Goal: Task Accomplishment & Management: Complete application form

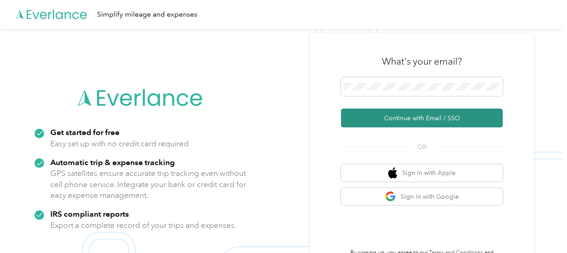
click at [405, 118] on button "Continue with Email / SSO" at bounding box center [422, 118] width 162 height 19
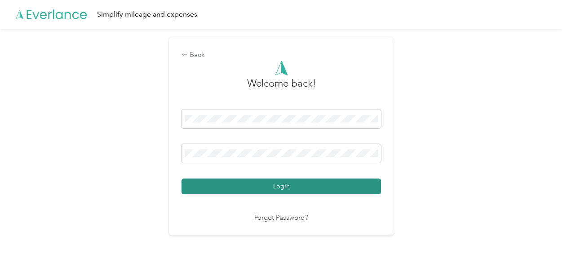
click at [302, 190] on button "Login" at bounding box center [280, 187] width 199 height 16
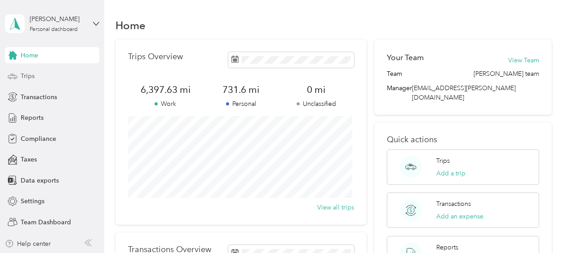
click at [41, 73] on div "Trips" at bounding box center [52, 76] width 94 height 16
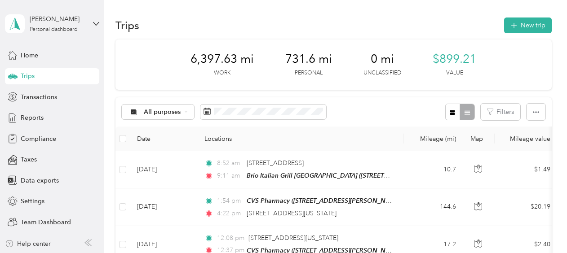
scroll to position [221, 0]
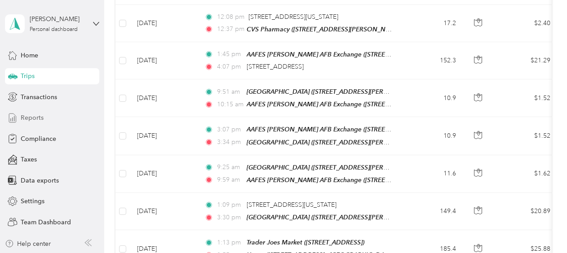
click at [45, 119] on div "Reports" at bounding box center [52, 118] width 94 height 16
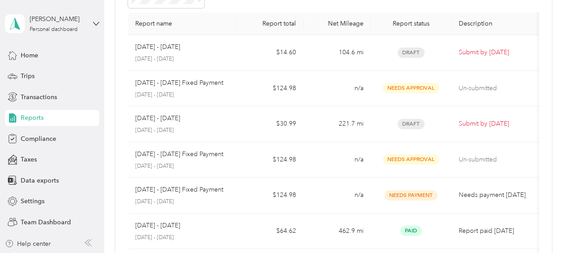
scroll to position [42, 0]
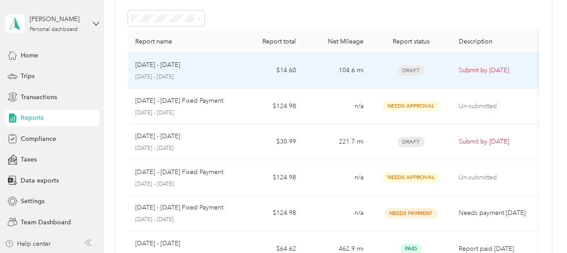
click at [408, 74] on span "Draft" at bounding box center [410, 71] width 27 height 10
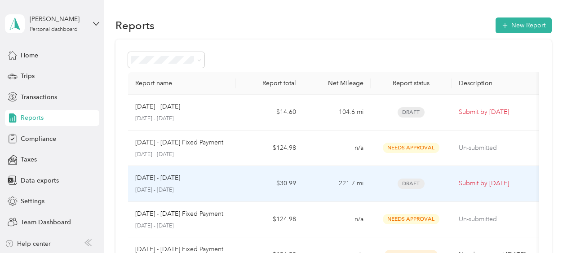
click at [407, 184] on span "Draft" at bounding box center [410, 184] width 27 height 10
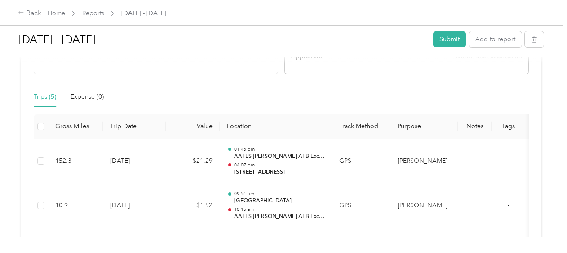
scroll to position [403, 0]
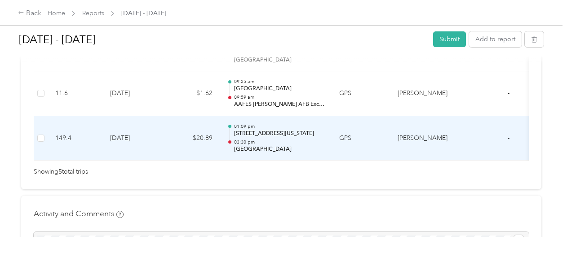
click at [137, 135] on td "[DATE]" at bounding box center [134, 138] width 63 height 45
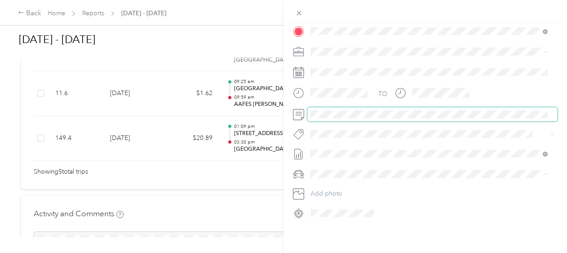
scroll to position [0, 0]
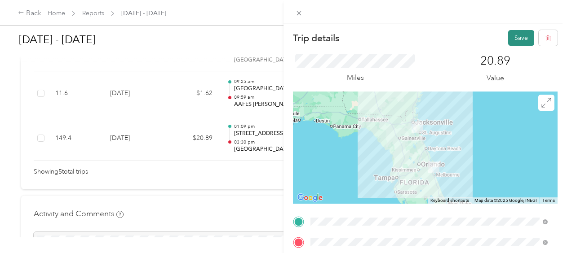
click at [512, 40] on button "Save" at bounding box center [521, 38] width 26 height 16
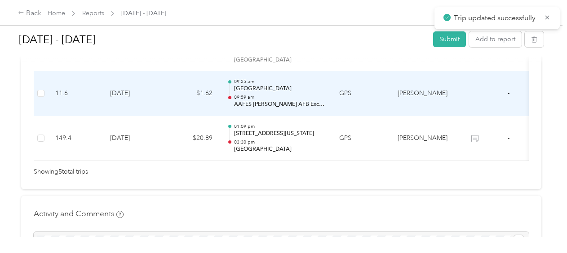
click at [122, 99] on td "[DATE]" at bounding box center [134, 93] width 63 height 45
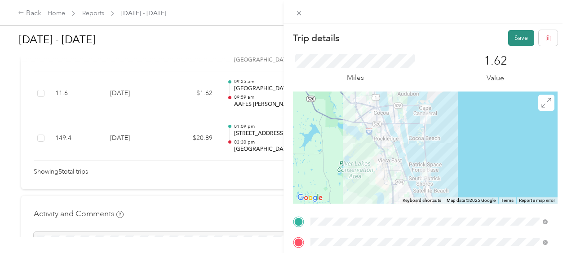
click at [516, 34] on button "Save" at bounding box center [521, 38] width 26 height 16
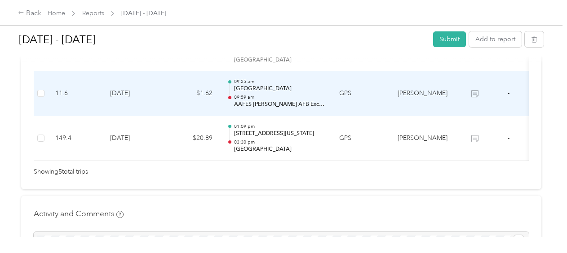
click at [286, 98] on p "09:59 am" at bounding box center [279, 97] width 91 height 6
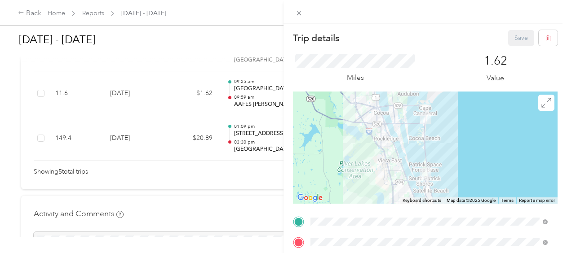
click at [148, 75] on div "Trip details Save This trip cannot be edited because it is either under review,…" at bounding box center [283, 126] width 567 height 253
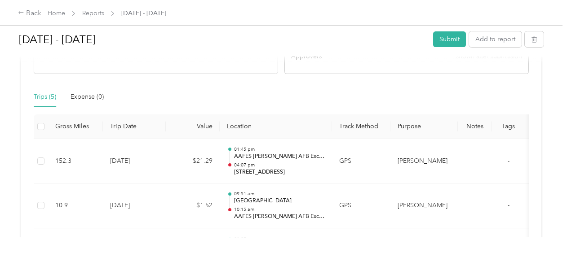
scroll to position [403, 0]
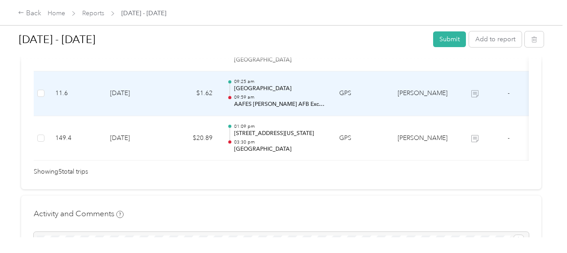
click at [179, 88] on td "$1.62" at bounding box center [193, 93] width 54 height 45
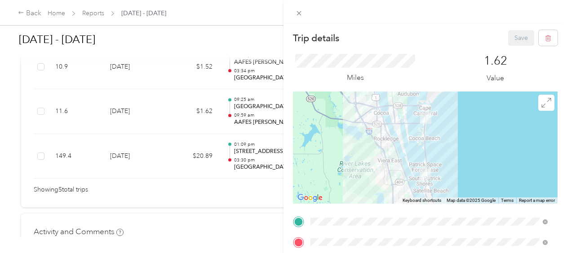
scroll to position [367, 0]
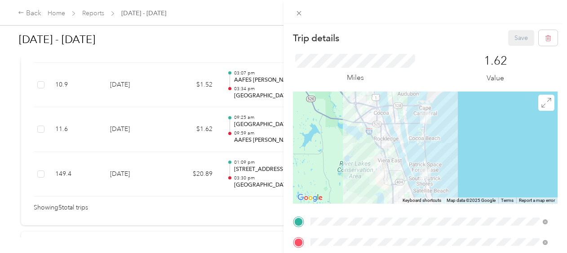
click at [231, 84] on div "Trip details Save This trip cannot be edited because it is either under review,…" at bounding box center [283, 126] width 567 height 253
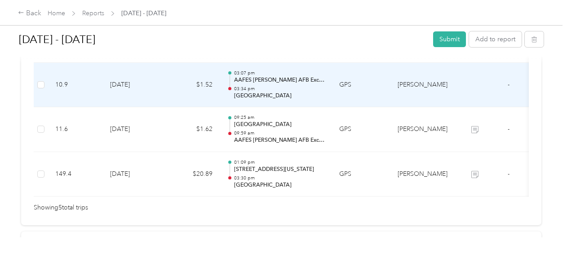
click at [227, 89] on div at bounding box center [230, 85] width 6 height 28
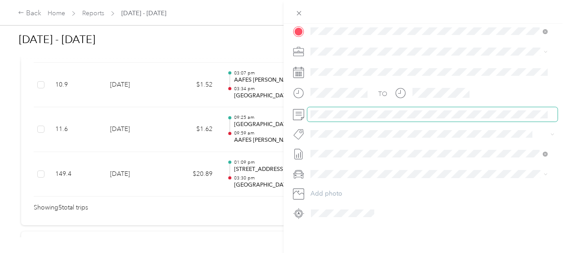
scroll to position [0, 0]
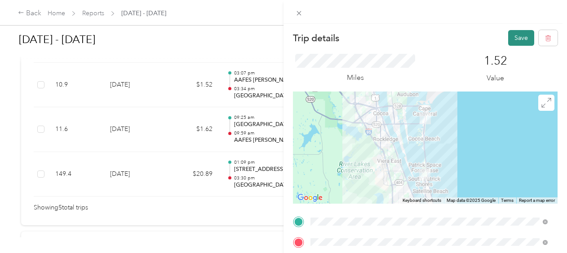
click at [519, 35] on button "Save" at bounding box center [521, 38] width 26 height 16
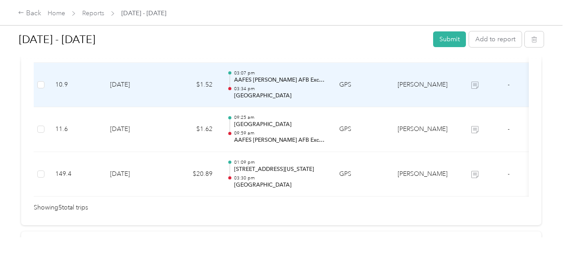
click at [170, 83] on td "$1.52" at bounding box center [193, 85] width 54 height 45
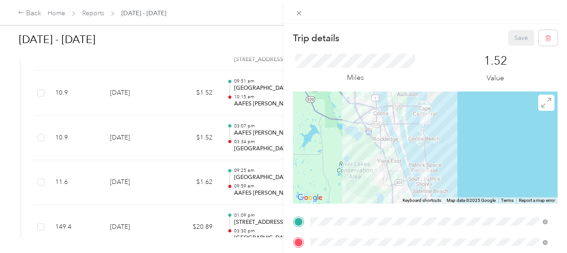
scroll to position [313, 0]
click at [259, 93] on div "Trip details Save This trip cannot be edited because it is either under review,…" at bounding box center [283, 126] width 567 height 253
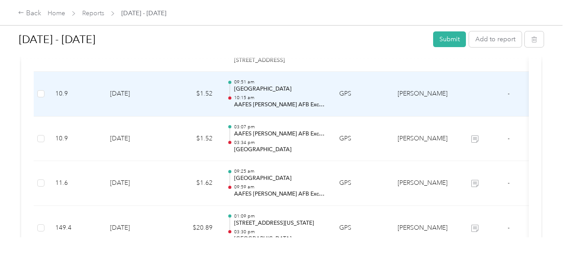
click at [330, 97] on td "09:51 am [GEOGRAPHIC_DATA] 10:15 am AAFES [PERSON_NAME] AFB Exchange" at bounding box center [276, 94] width 112 height 45
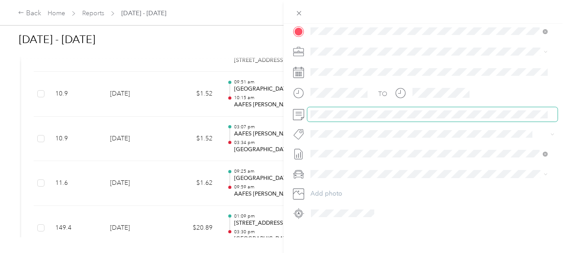
scroll to position [0, 0]
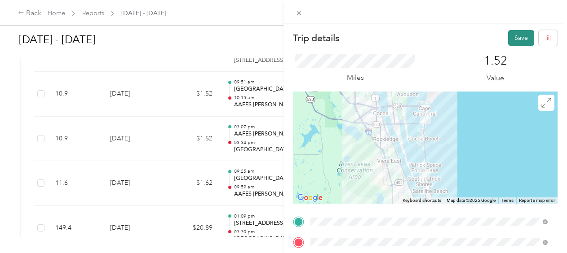
click at [515, 37] on button "Save" at bounding box center [521, 38] width 26 height 16
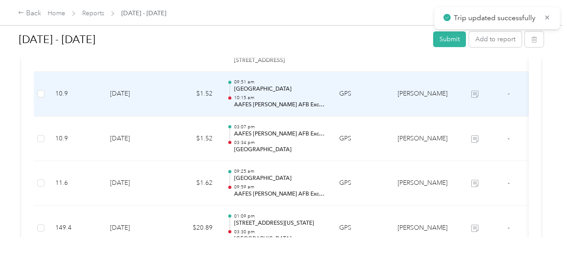
click at [270, 77] on td "09:51 am [GEOGRAPHIC_DATA] 10:15 am AAFES [PERSON_NAME] AFB Exchange" at bounding box center [276, 94] width 112 height 45
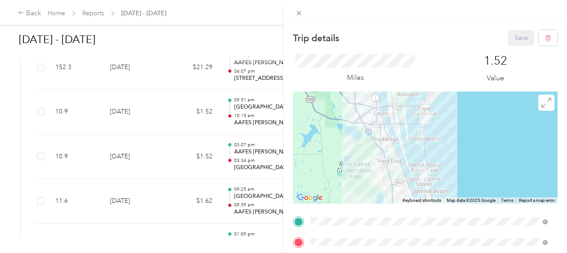
scroll to position [278, 0]
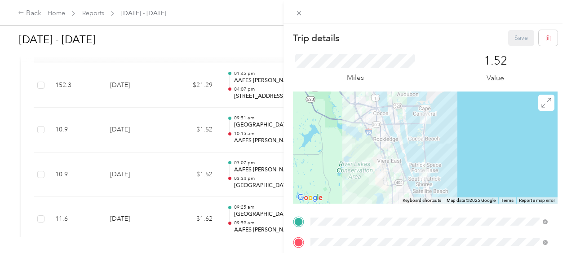
click at [247, 92] on div "Trip details Save This trip cannot be edited because it is either under review,…" at bounding box center [283, 126] width 567 height 253
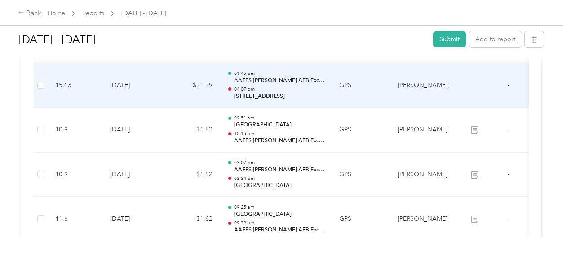
click at [247, 93] on p "[STREET_ADDRESS]" at bounding box center [279, 97] width 91 height 8
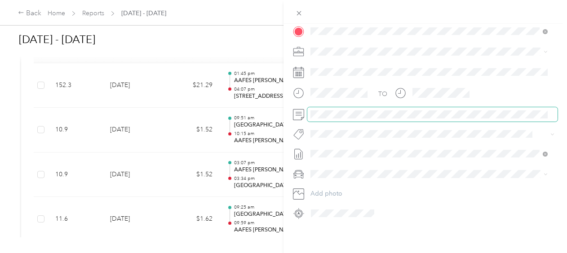
scroll to position [0, 0]
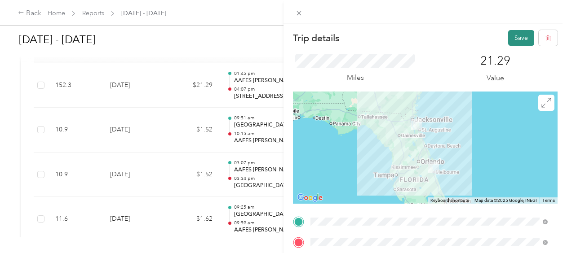
click at [515, 39] on button "Save" at bounding box center [521, 38] width 26 height 16
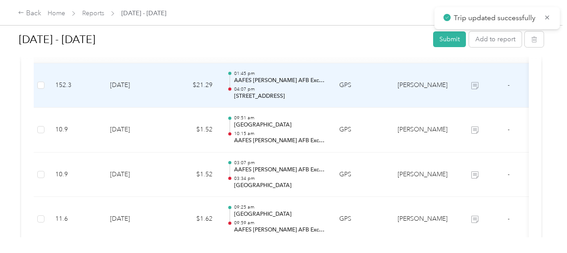
click at [154, 84] on td "[DATE]" at bounding box center [134, 85] width 63 height 45
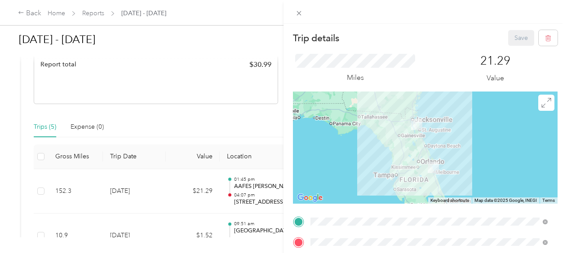
scroll to position [152, 0]
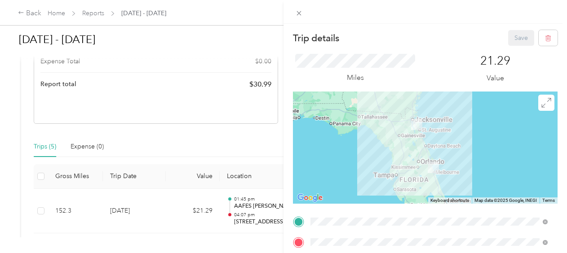
click at [198, 154] on div "Trip details Save This trip cannot be edited because it is either under review,…" at bounding box center [283, 126] width 567 height 253
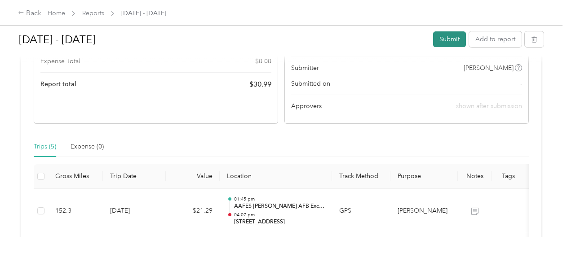
click at [445, 37] on button "Submit" at bounding box center [449, 39] width 33 height 16
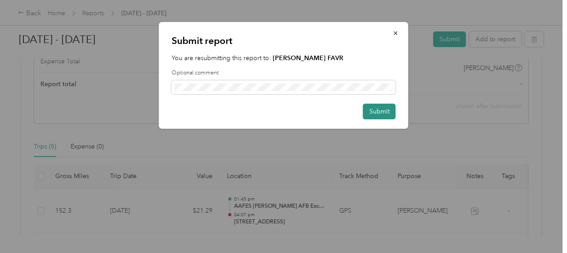
click at [393, 113] on button "Submit" at bounding box center [379, 112] width 33 height 16
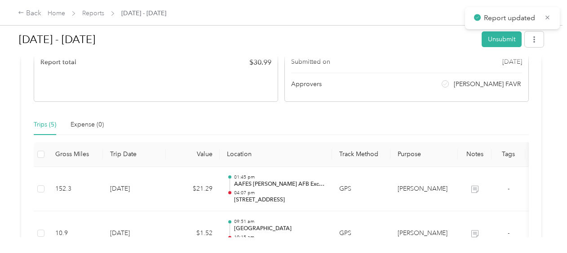
scroll to position [130, 0]
